Goal: Task Accomplishment & Management: Use online tool/utility

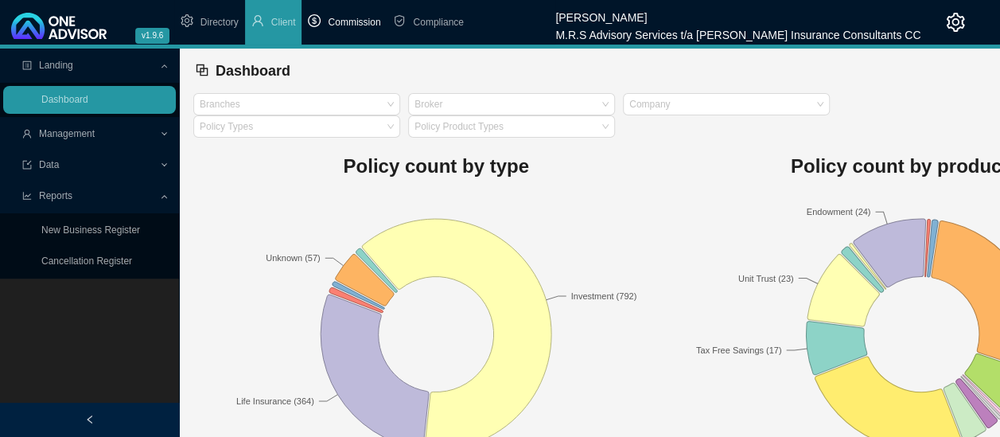
click at [344, 25] on span "Commission" at bounding box center [354, 22] width 52 height 11
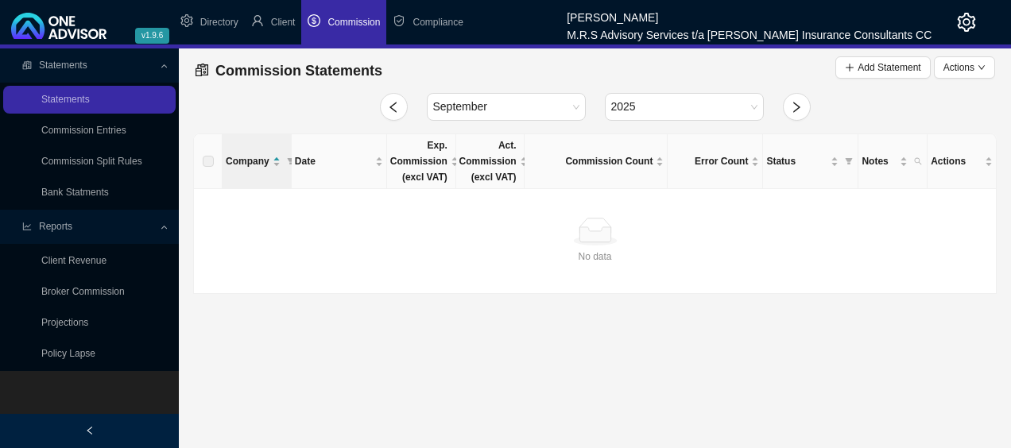
click at [97, 188] on link "Bank Statments" at bounding box center [75, 192] width 68 height 11
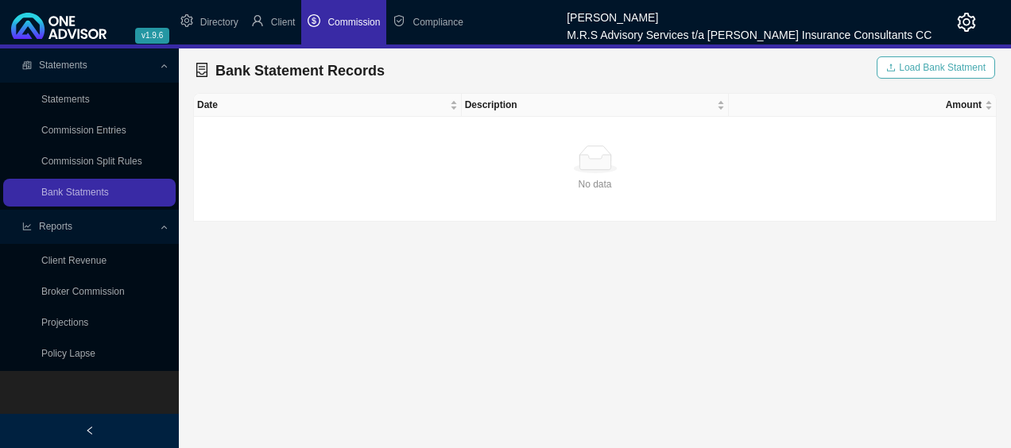
click at [969, 68] on span "Load Bank Statment" at bounding box center [942, 68] width 87 height 16
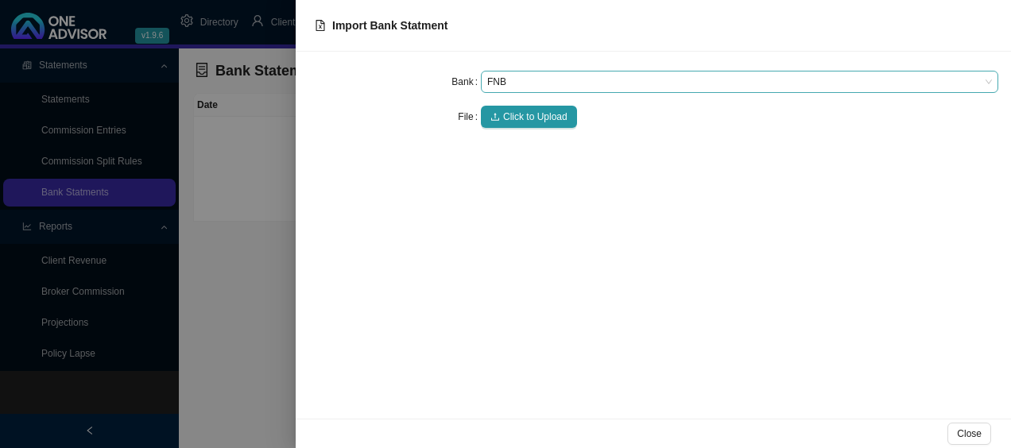
click at [818, 83] on span "FNB" at bounding box center [739, 82] width 505 height 21
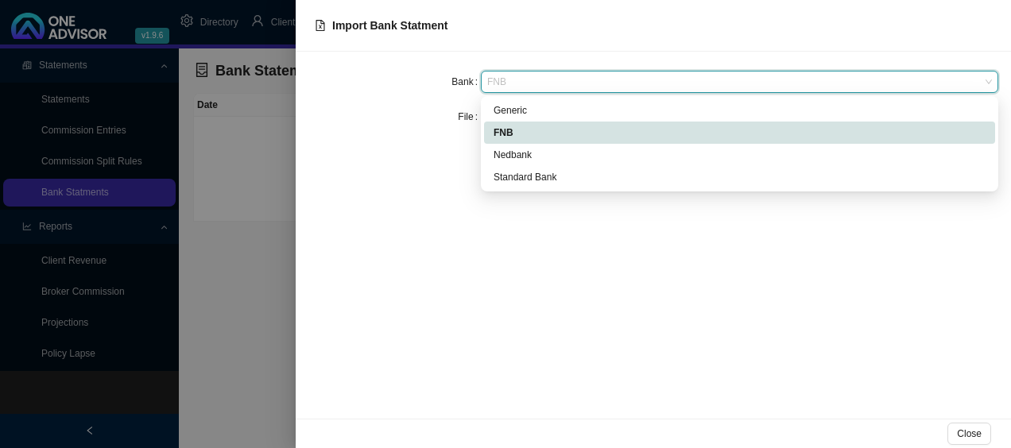
click at [615, 139] on div "FNB" at bounding box center [740, 133] width 492 height 16
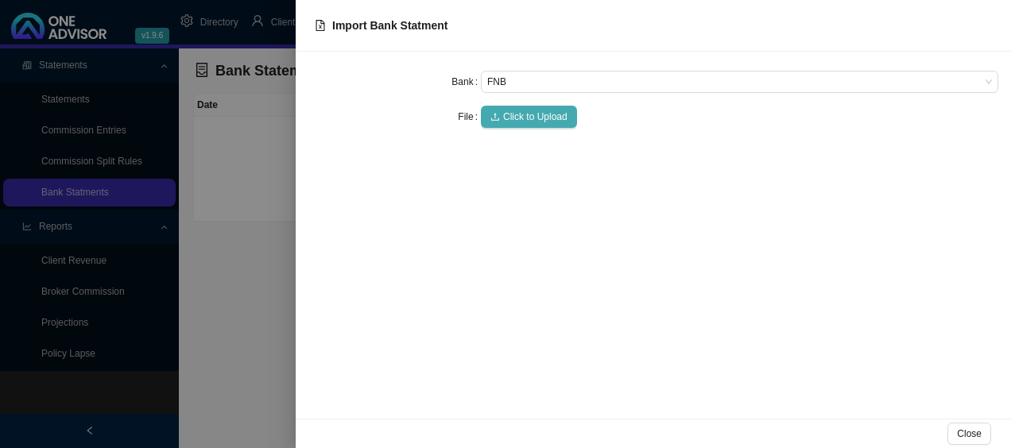
click at [533, 116] on span "Click to Upload" at bounding box center [535, 117] width 64 height 16
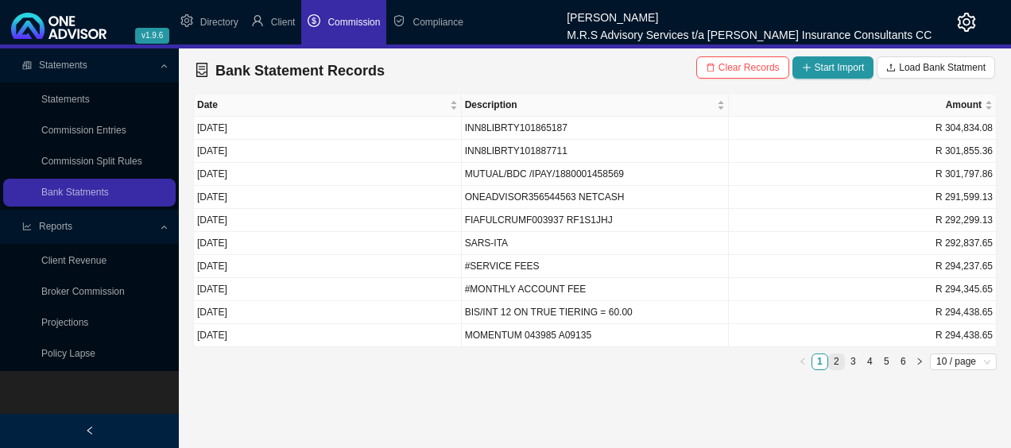
click at [837, 360] on link "2" at bounding box center [836, 362] width 15 height 15
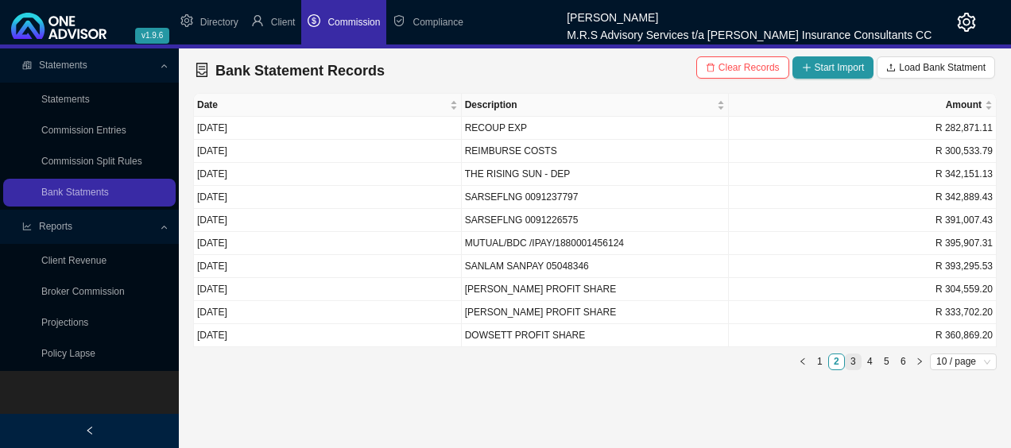
click at [849, 359] on link "3" at bounding box center [853, 362] width 15 height 15
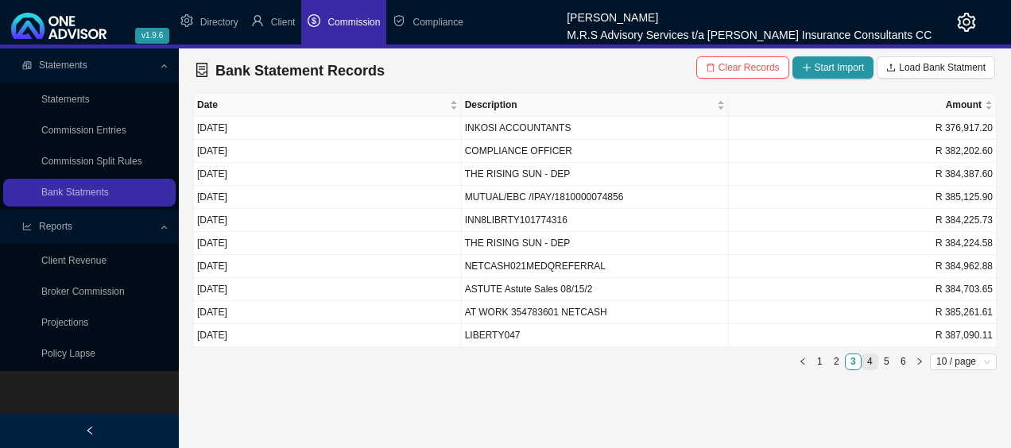
click at [872, 359] on link "4" at bounding box center [870, 362] width 15 height 15
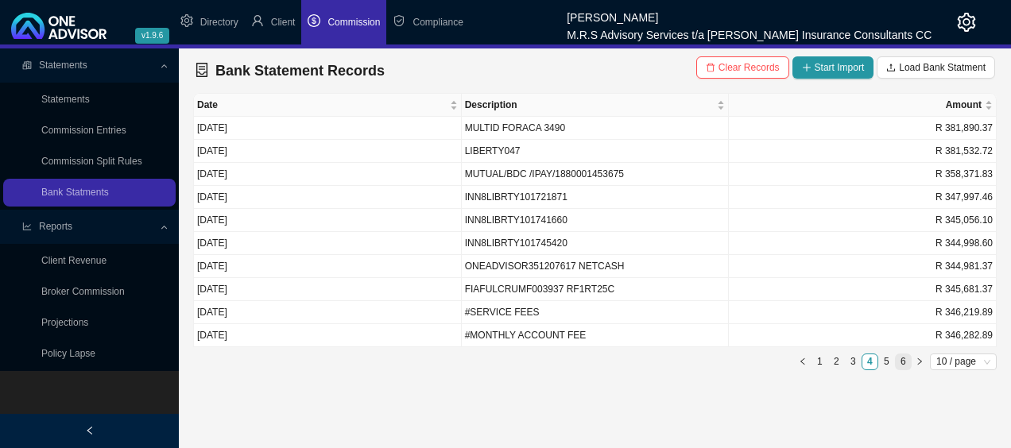
click at [897, 360] on link "6" at bounding box center [903, 362] width 15 height 15
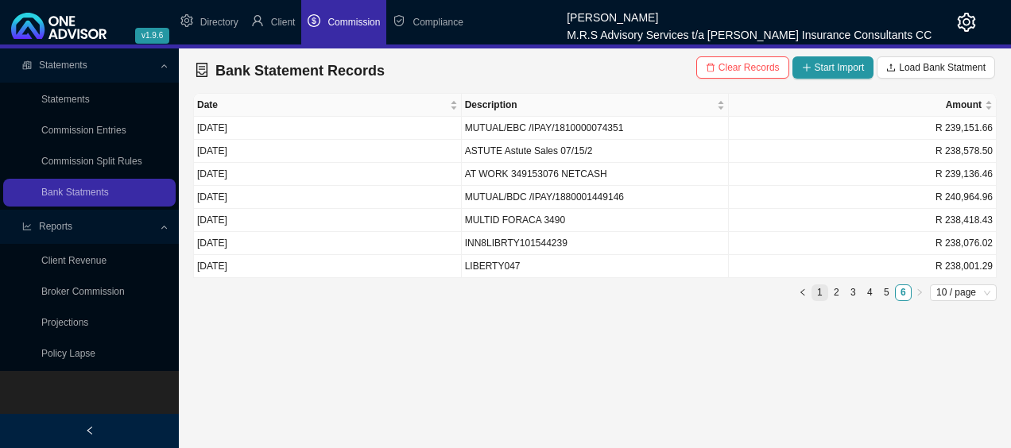
click at [814, 294] on link "1" at bounding box center [820, 292] width 15 height 15
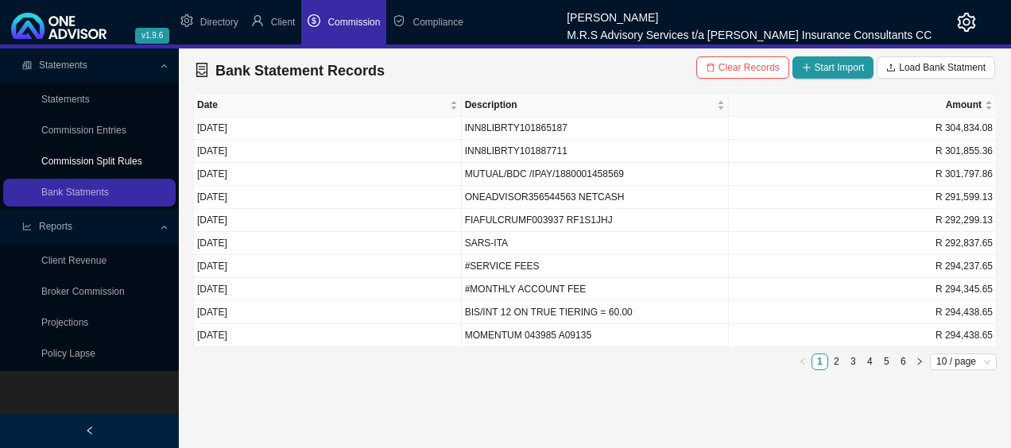
click at [129, 162] on link "Commission Split Rules" at bounding box center [91, 161] width 101 height 11
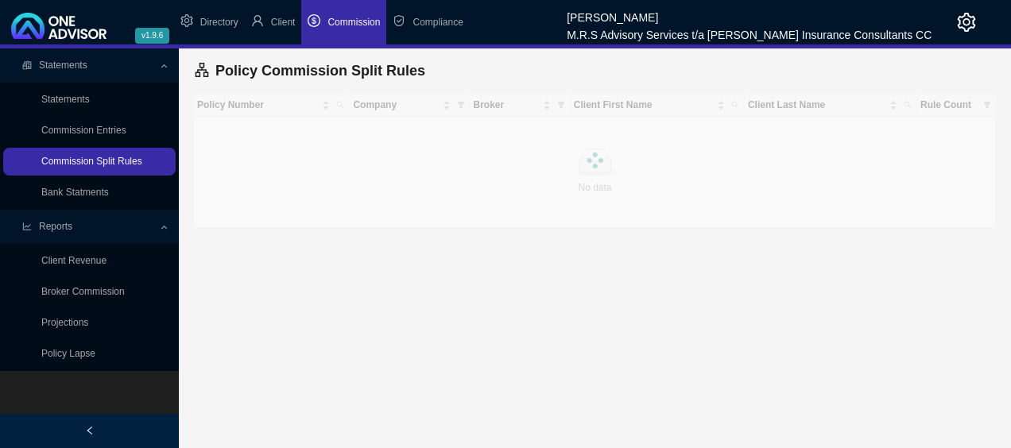
click at [129, 162] on div "Statements Statements Commission Entries Commission Split Rules Bank Statments …" at bounding box center [89, 273] width 179 height 448
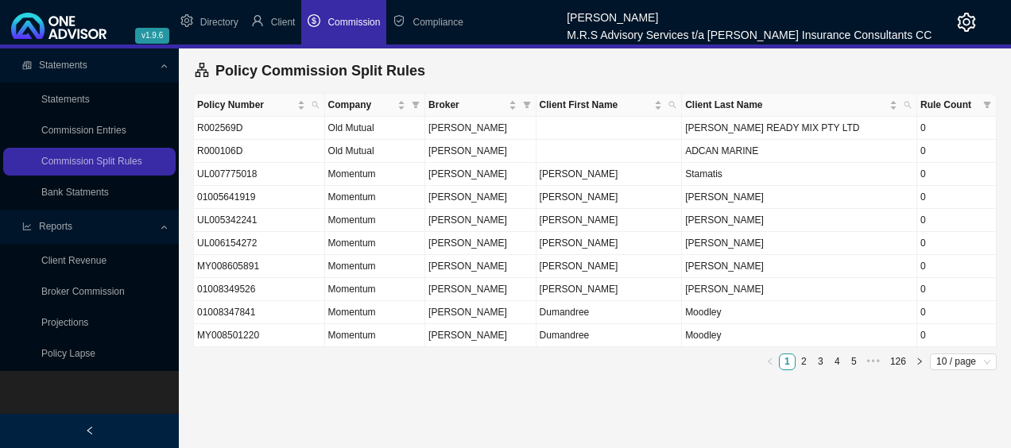
click at [460, 432] on main "Statements Statements Commission Entries Commission Split Rules Bank Statments …" at bounding box center [505, 249] width 1011 height 400
click at [655, 415] on main "Statements Statements Commission Entries Commission Split Rules Bank Statments …" at bounding box center [505, 249] width 1011 height 400
click at [119, 134] on link "Commission Entries" at bounding box center [83, 130] width 85 height 11
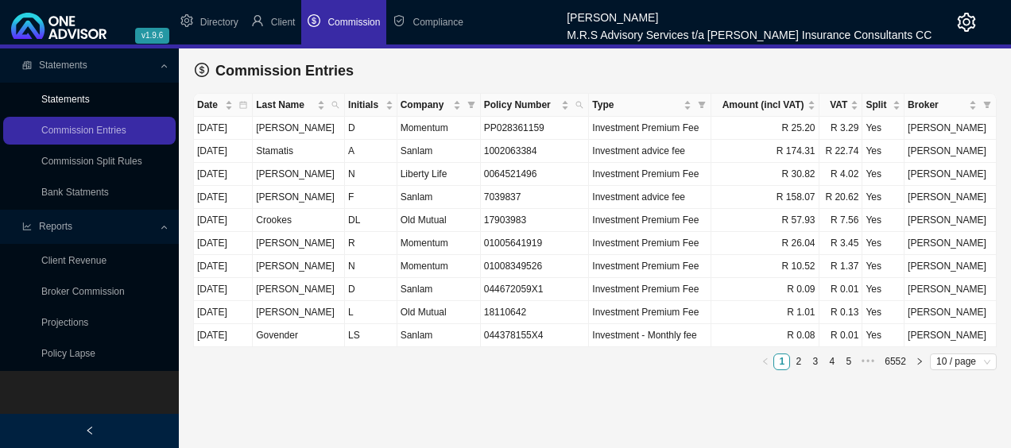
click at [90, 94] on link "Statements" at bounding box center [65, 99] width 49 height 11
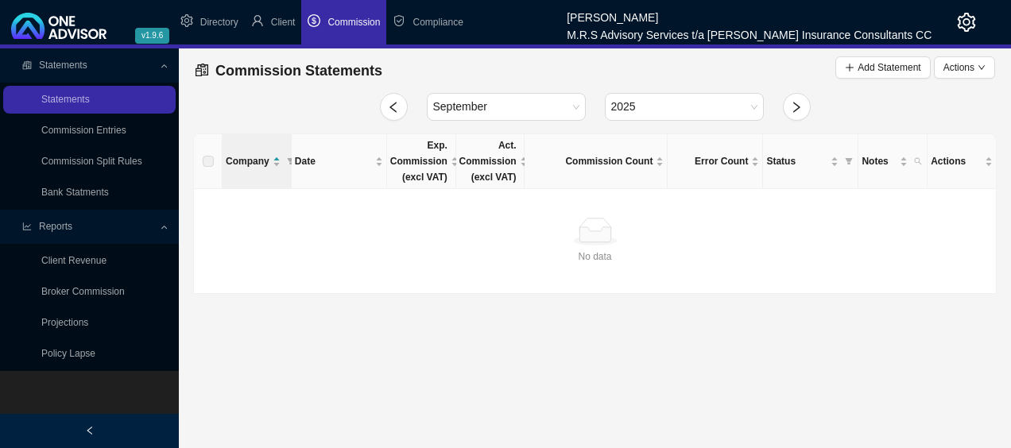
click at [359, 28] on span "Commission" at bounding box center [354, 22] width 52 height 11
click at [393, 105] on icon "left" at bounding box center [393, 107] width 13 height 13
